Goal: Transaction & Acquisition: Download file/media

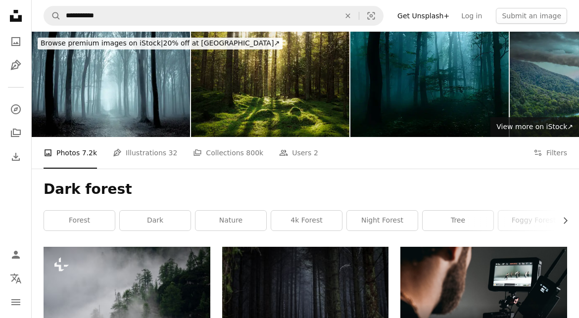
scroll to position [532, 0]
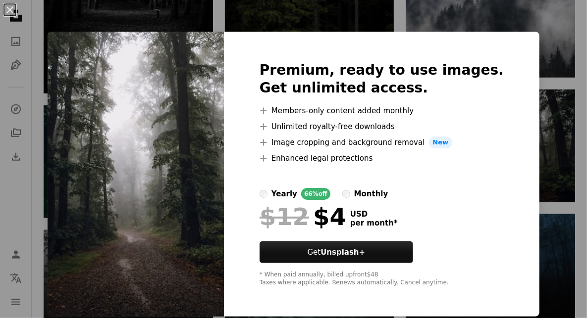
click at [552, 185] on div "An X shape Premium, ready to use images. Get unlimited access. A plus sign Memb…" at bounding box center [293, 159] width 587 height 318
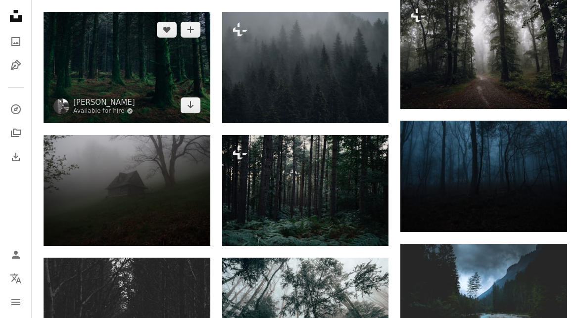
scroll to position [639, 0]
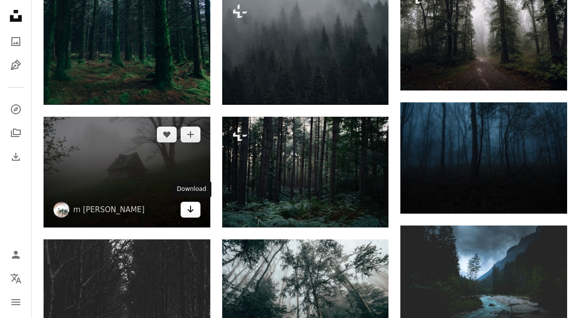
click at [195, 212] on link "Arrow pointing down" at bounding box center [191, 210] width 20 height 16
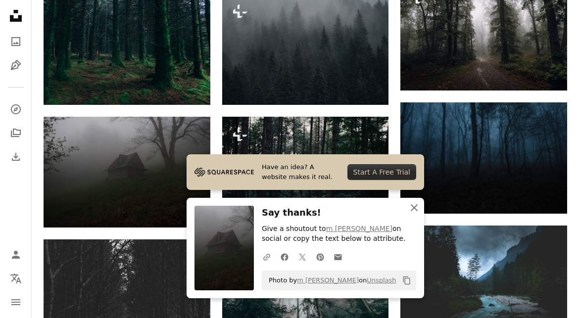
click at [415, 203] on icon "An X shape" at bounding box center [414, 208] width 12 height 12
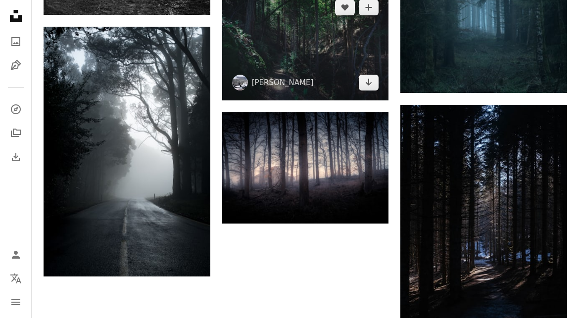
scroll to position [1119, 0]
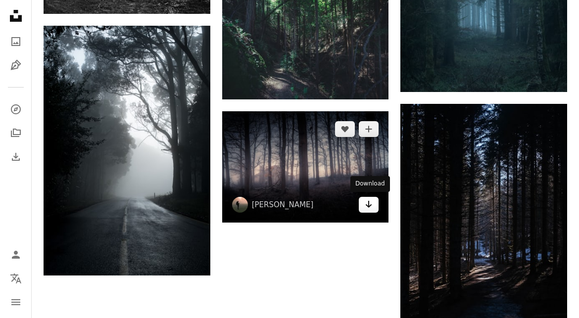
click at [368, 208] on icon "Arrow pointing down" at bounding box center [369, 205] width 8 height 12
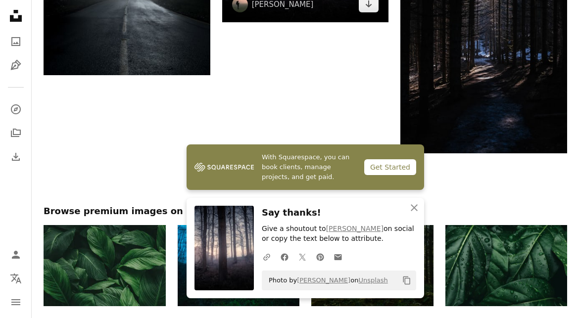
scroll to position [1322, 0]
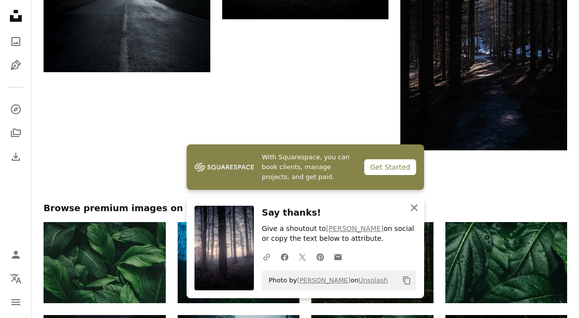
click at [418, 206] on icon "An X shape" at bounding box center [414, 208] width 12 height 12
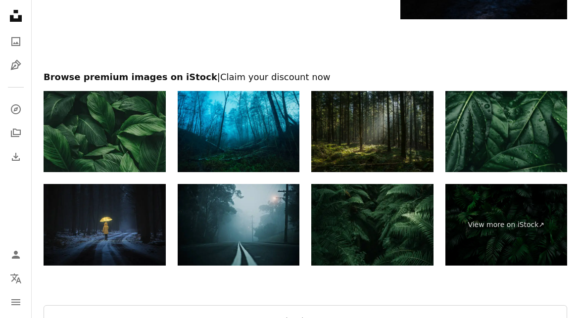
scroll to position [1480, 0]
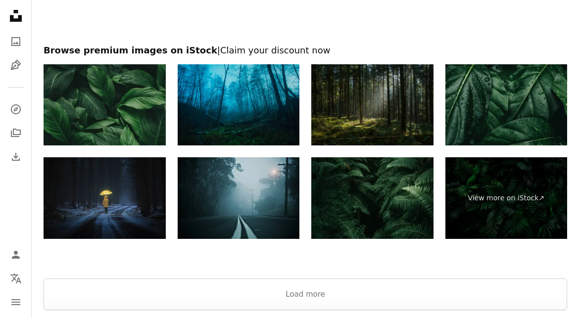
click at [233, 111] on img at bounding box center [239, 104] width 122 height 81
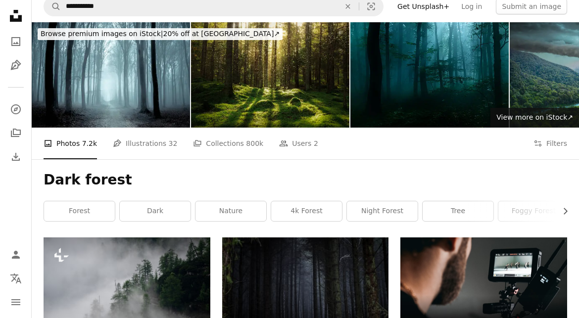
scroll to position [0, 0]
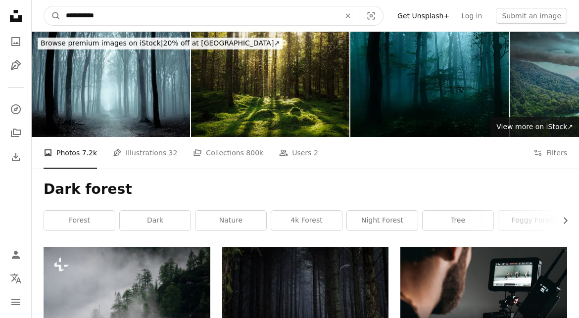
click at [68, 15] on input "**********" at bounding box center [199, 15] width 276 height 19
type input "**********"
click at [44, 6] on button "A magnifying glass" at bounding box center [52, 15] width 17 height 19
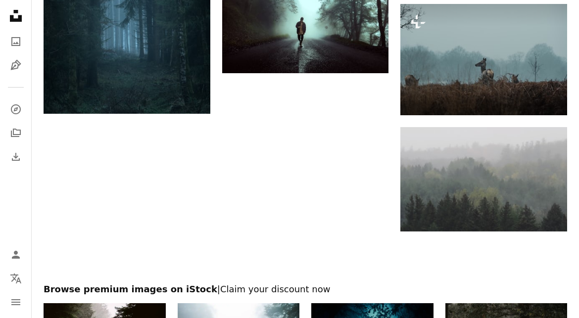
scroll to position [1380, 0]
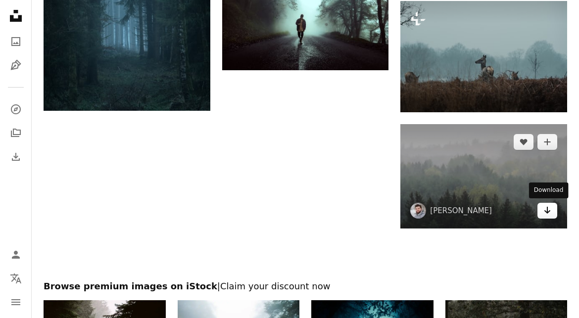
click at [543, 216] on link "Arrow pointing down" at bounding box center [548, 211] width 20 height 16
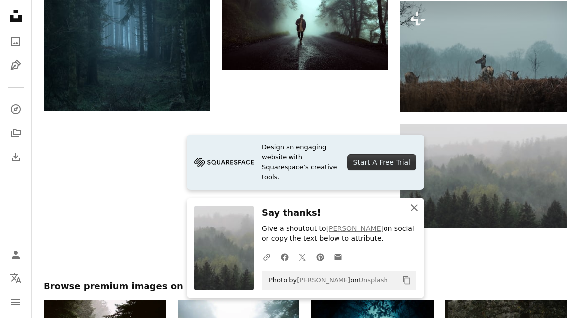
click at [415, 212] on icon "An X shape" at bounding box center [414, 208] width 12 height 12
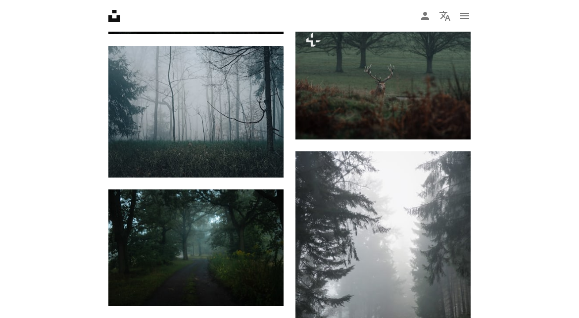
scroll to position [1581, 0]
